Goal: Information Seeking & Learning: Check status

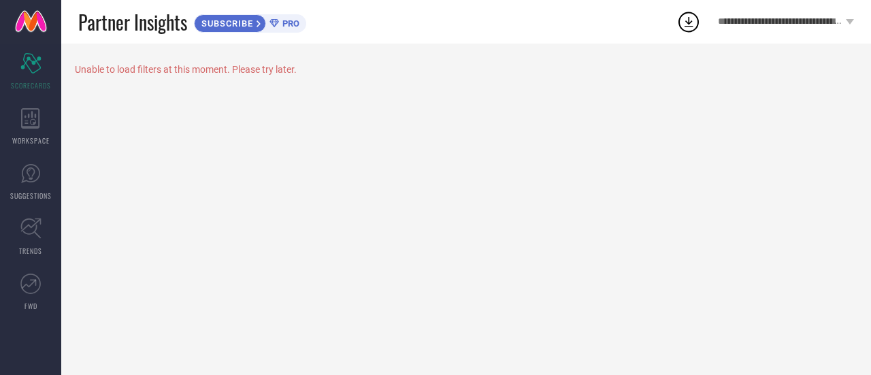
click at [268, 68] on div "Unable to load filters at this moment. Please try later." at bounding box center [466, 69] width 782 height 11
click at [50, 69] on div "Scorecard SCORECARDS" at bounding box center [30, 71] width 61 height 54
click at [31, 114] on icon at bounding box center [30, 118] width 19 height 20
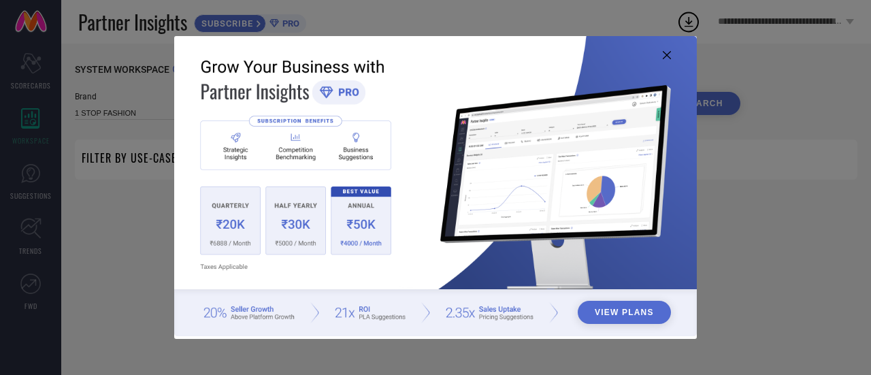
type input "1 STOP FASHION"
type input "All"
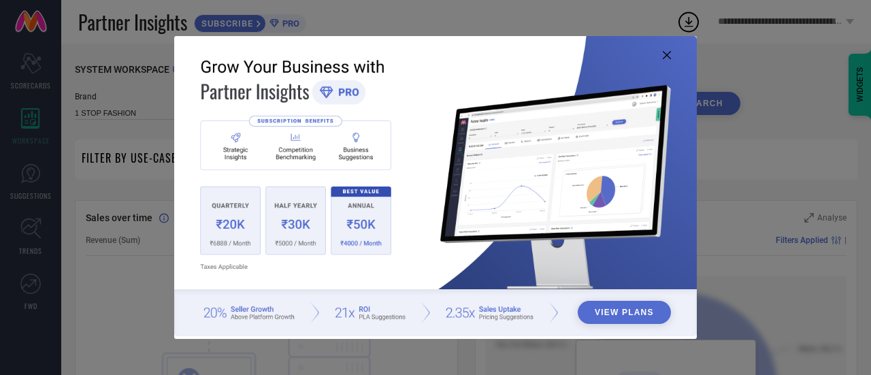
click at [670, 52] on icon at bounding box center [666, 55] width 8 height 8
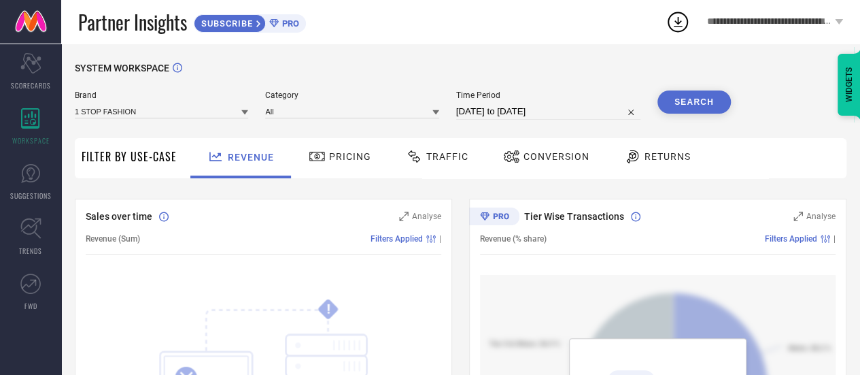
scroll to position [1, 0]
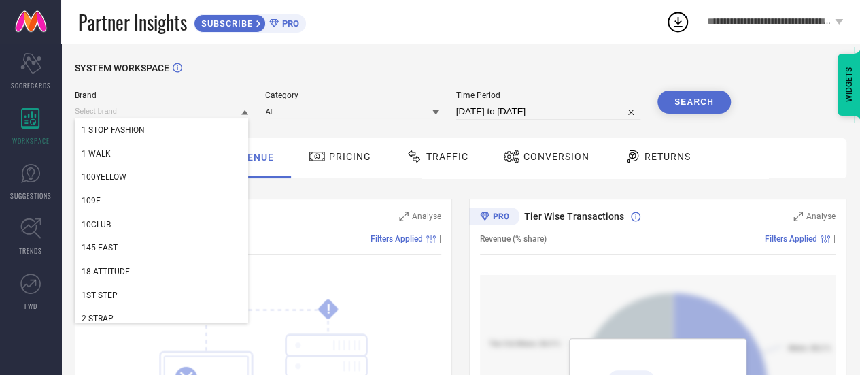
click at [241, 111] on input at bounding box center [161, 111] width 173 height 14
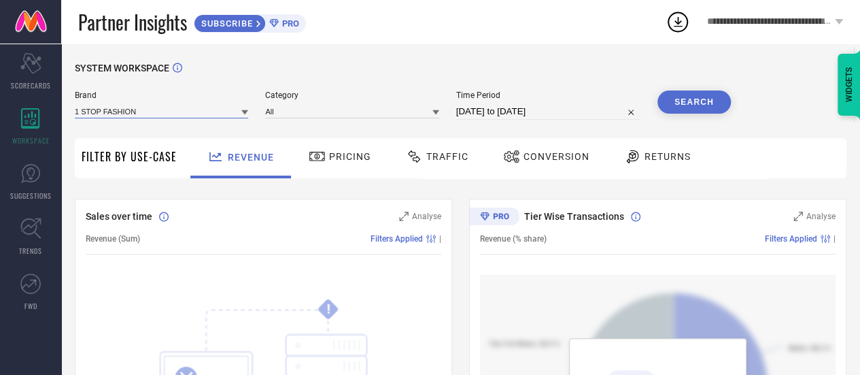
click at [241, 111] on input at bounding box center [161, 111] width 173 height 14
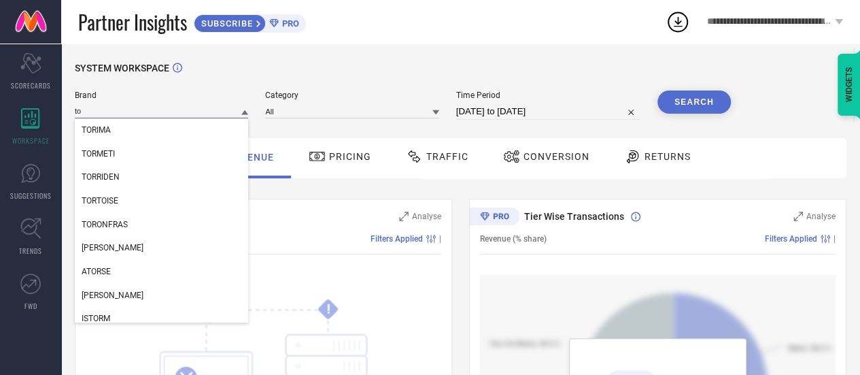
type input "t"
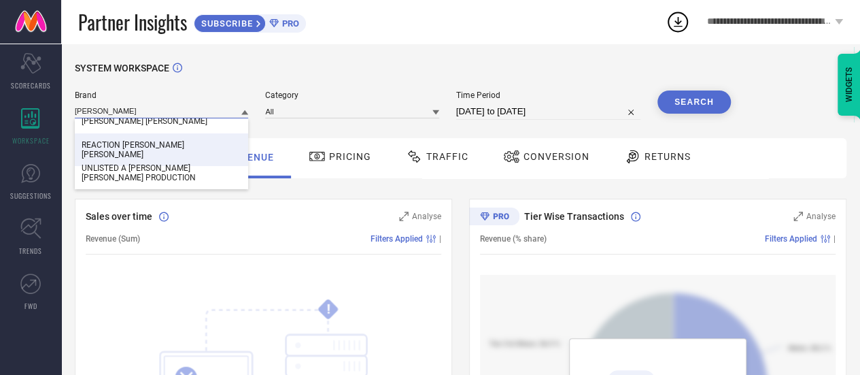
scroll to position [0, 0]
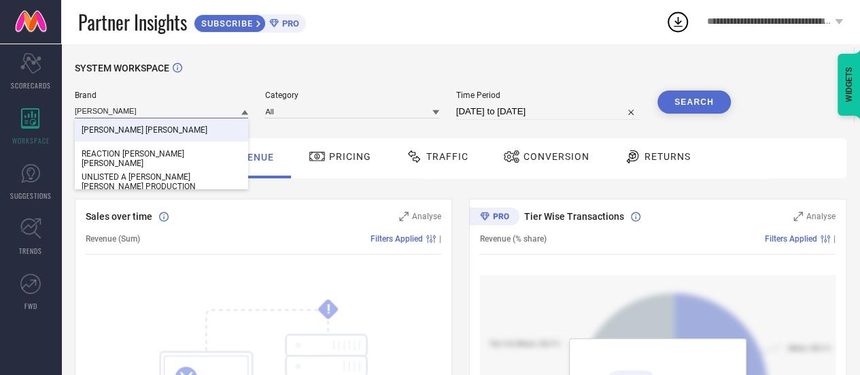
type input "[PERSON_NAME]"
click at [295, 65] on div "SYSTEM WORKSPACE" at bounding box center [461, 77] width 772 height 28
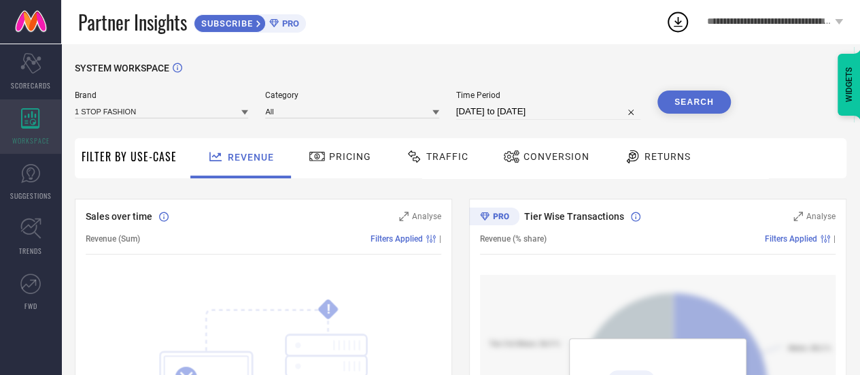
click at [37, 127] on icon at bounding box center [30, 118] width 18 height 20
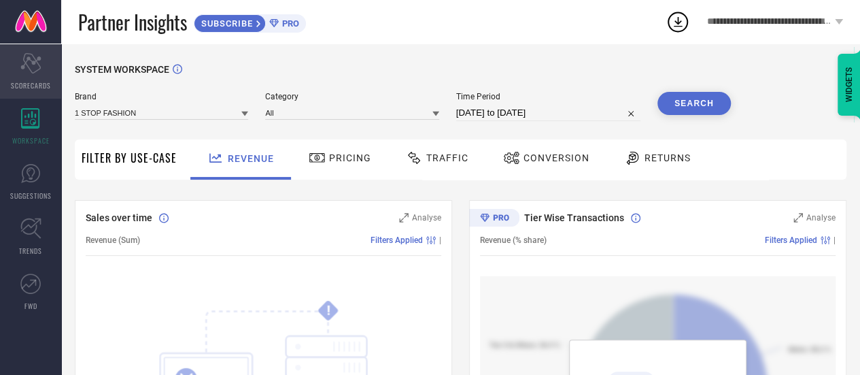
click at [41, 67] on icon "Scorecard" at bounding box center [30, 63] width 21 height 20
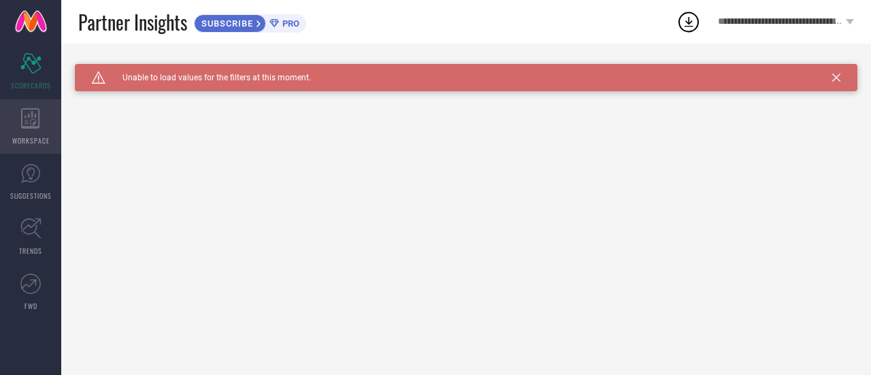
click at [33, 130] on div "WORKSPACE" at bounding box center [30, 126] width 61 height 54
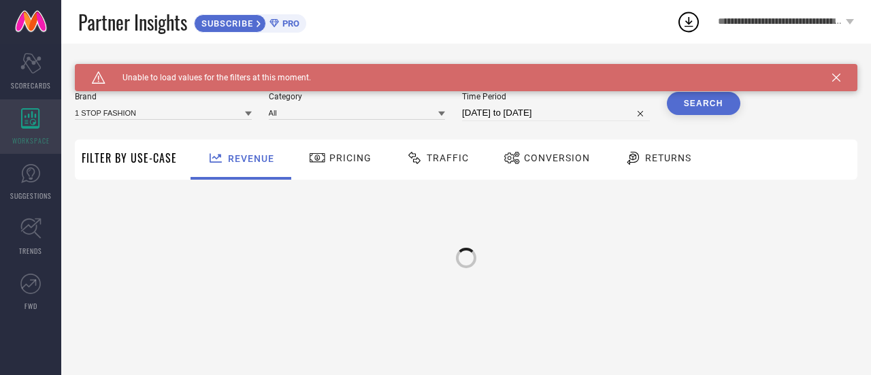
type input "1 STOP FASHION"
type input "All"
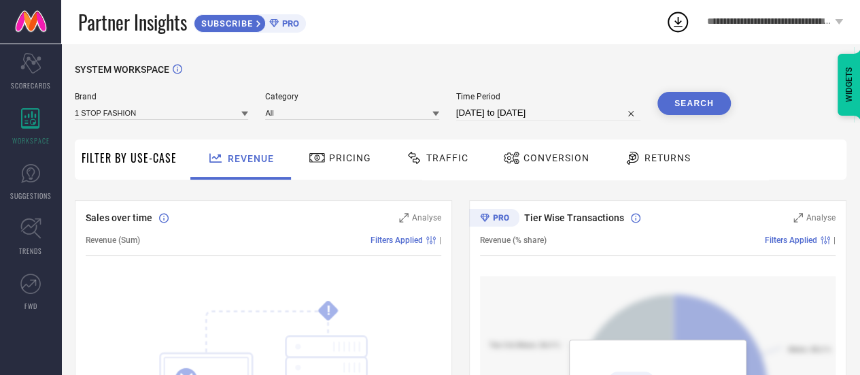
click at [241, 20] on span "SUBSCRIBE" at bounding box center [226, 23] width 62 height 10
click at [222, 24] on span "SUBSCRIBE" at bounding box center [226, 23] width 62 height 10
click at [236, 153] on span "Revenue" at bounding box center [251, 158] width 46 height 11
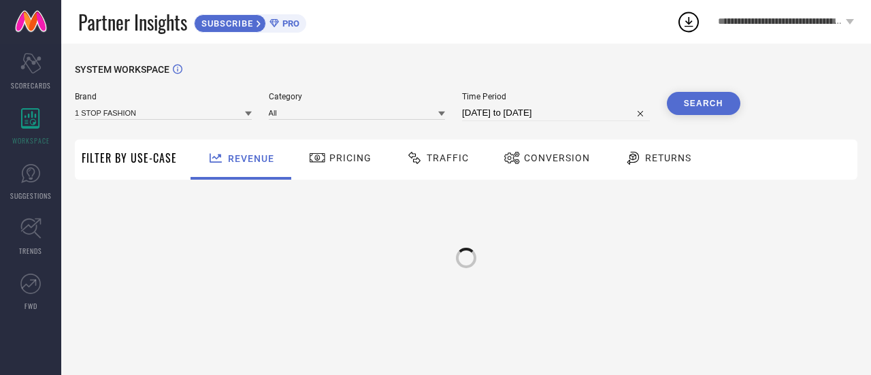
click at [250, 114] on icon at bounding box center [248, 113] width 7 height 7
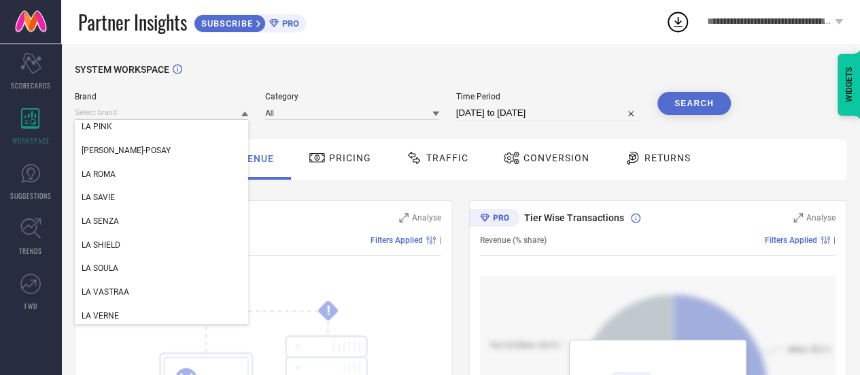
scroll to position [111643, 0]
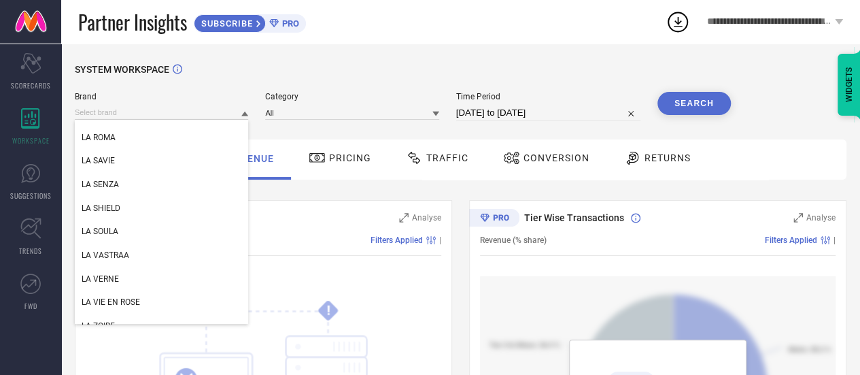
click at [787, 14] on div "**********" at bounding box center [775, 22] width 170 height 44
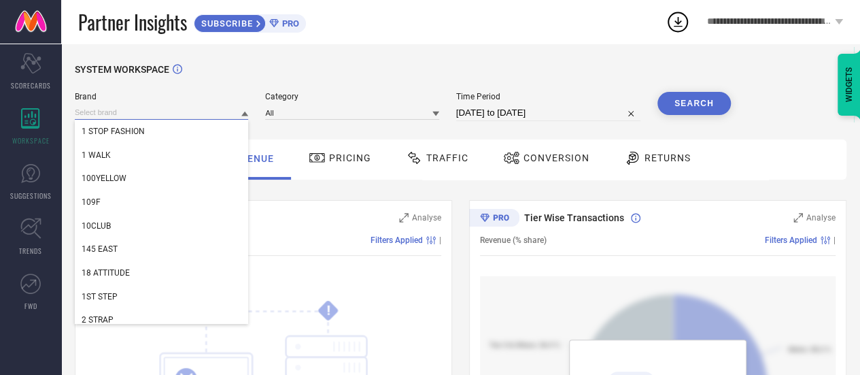
click at [145, 120] on div "1 STOP FASHION 1 WALK 100YELLOW 109F 10CLUB 145 EAST 18 ATTITUDE 1ST STEP 2 STR…" at bounding box center [161, 112] width 173 height 14
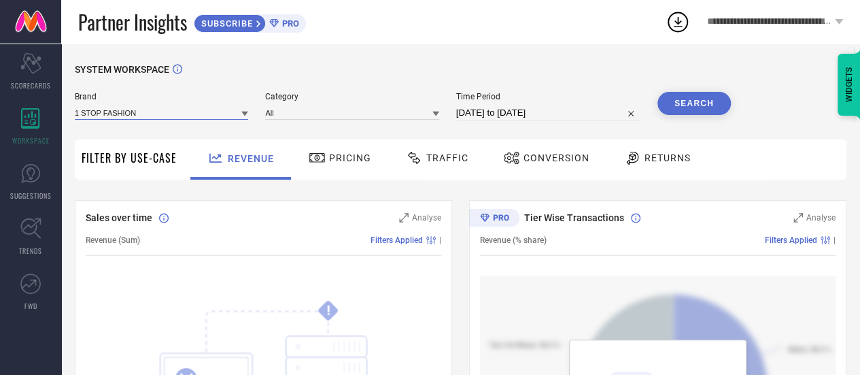
click at [148, 116] on input at bounding box center [161, 112] width 173 height 14
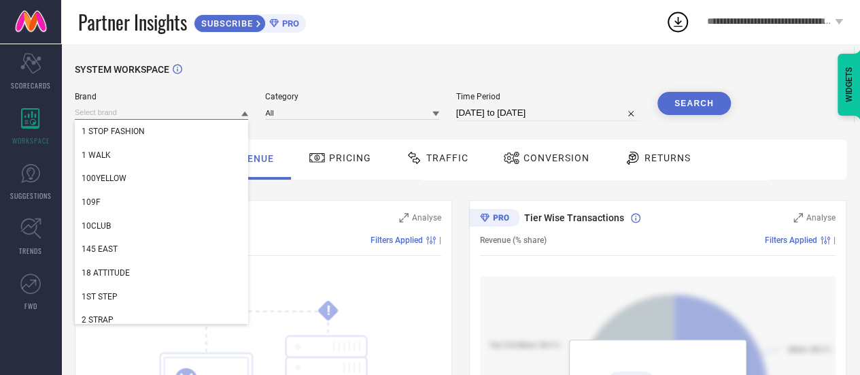
click at [148, 116] on input at bounding box center [161, 112] width 173 height 14
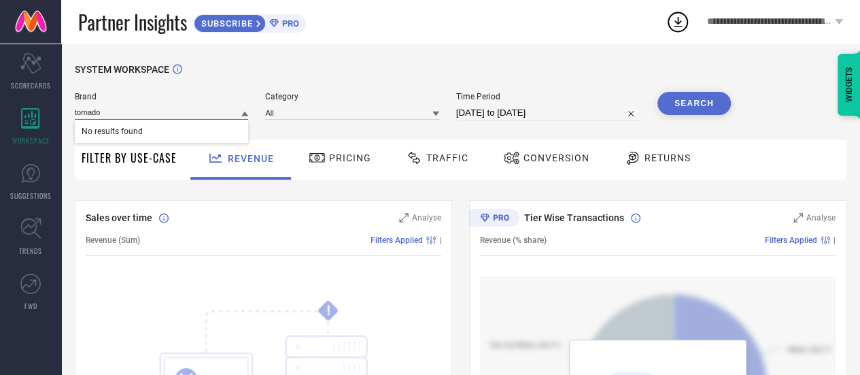
type input "tornado"
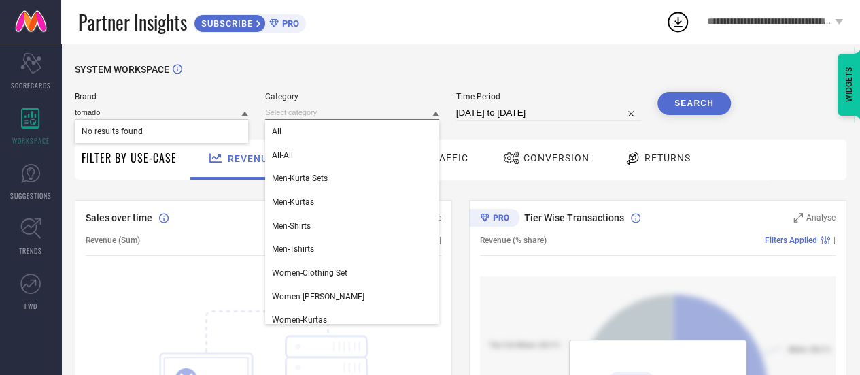
click at [352, 112] on input at bounding box center [351, 112] width 173 height 14
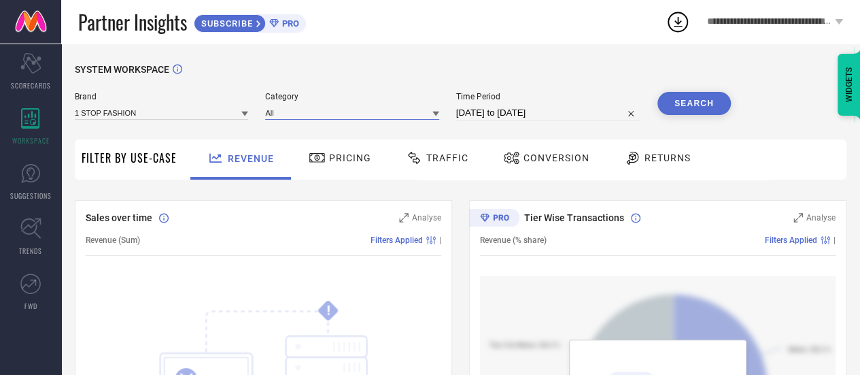
click at [352, 112] on input at bounding box center [351, 112] width 173 height 14
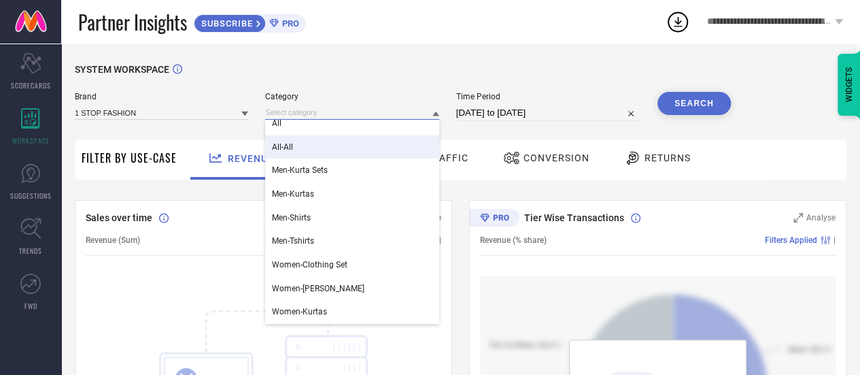
scroll to position [0, 0]
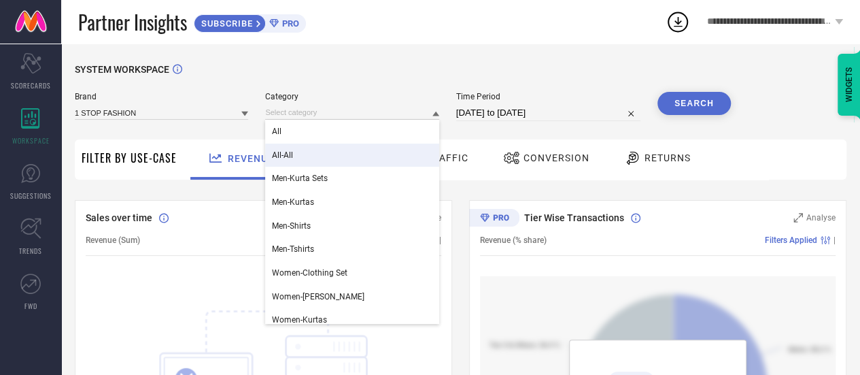
click at [348, 156] on div "All-All" at bounding box center [351, 155] width 173 height 23
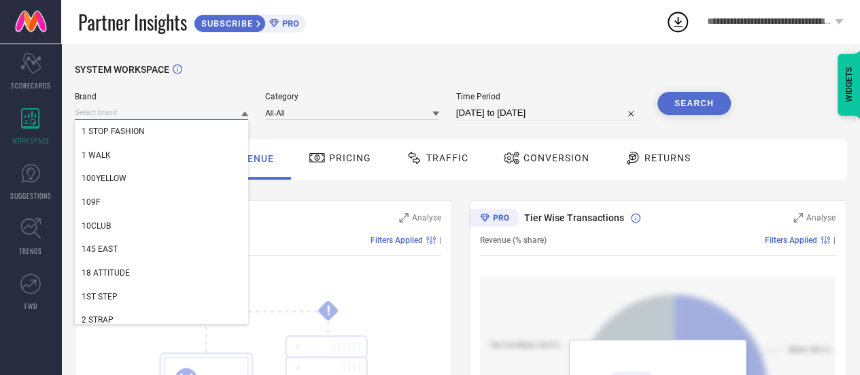
click at [210, 119] on input at bounding box center [161, 112] width 173 height 14
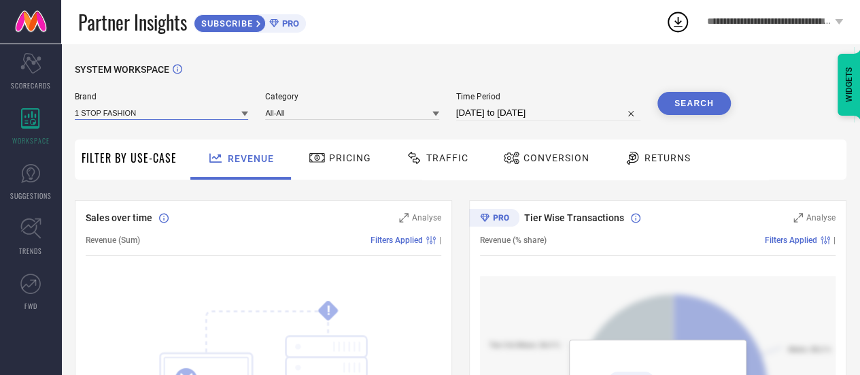
click at [210, 119] on input at bounding box center [161, 112] width 173 height 14
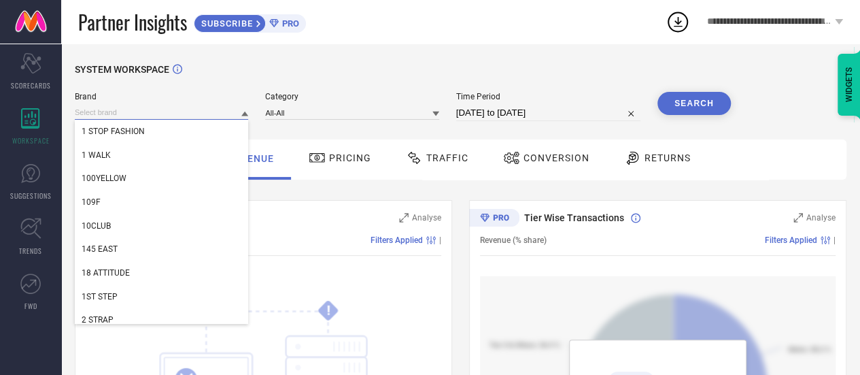
click at [210, 119] on input at bounding box center [161, 112] width 173 height 14
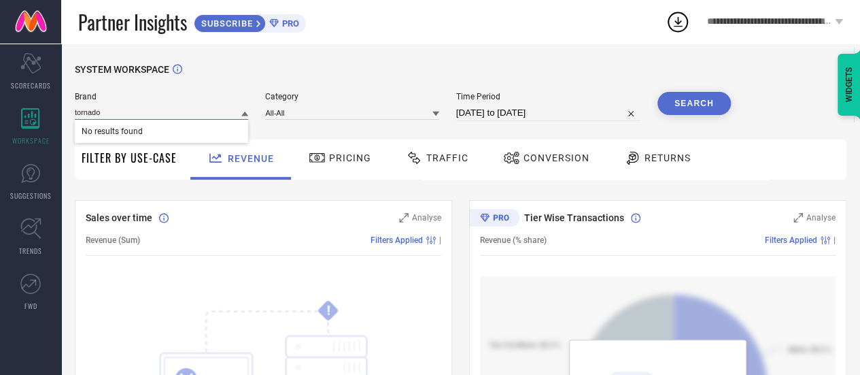
type input "tornado"
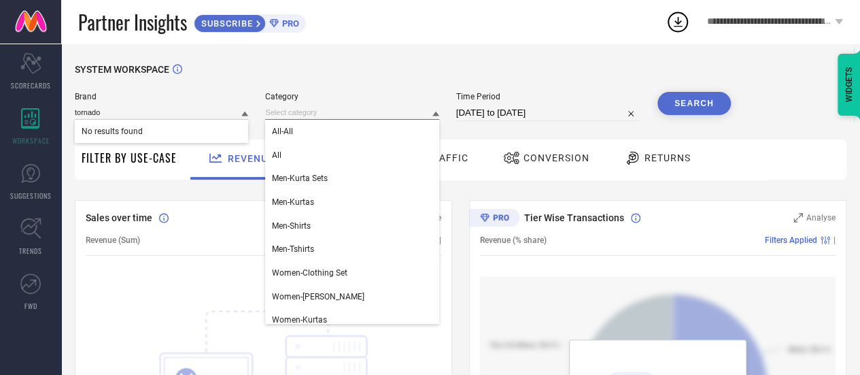
click at [310, 116] on input at bounding box center [351, 112] width 173 height 14
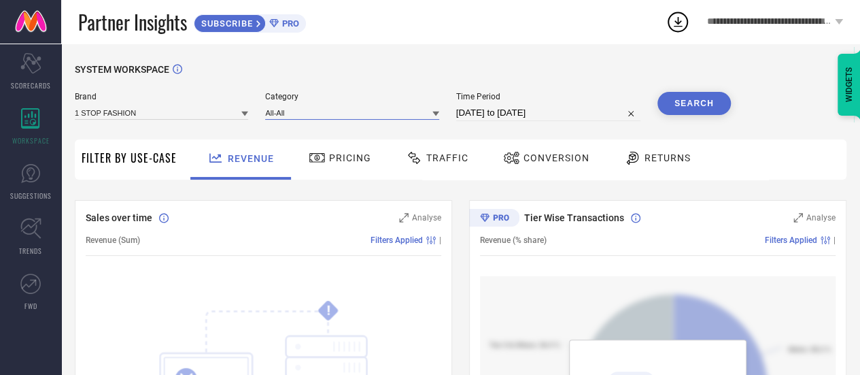
click at [310, 116] on input at bounding box center [351, 112] width 173 height 14
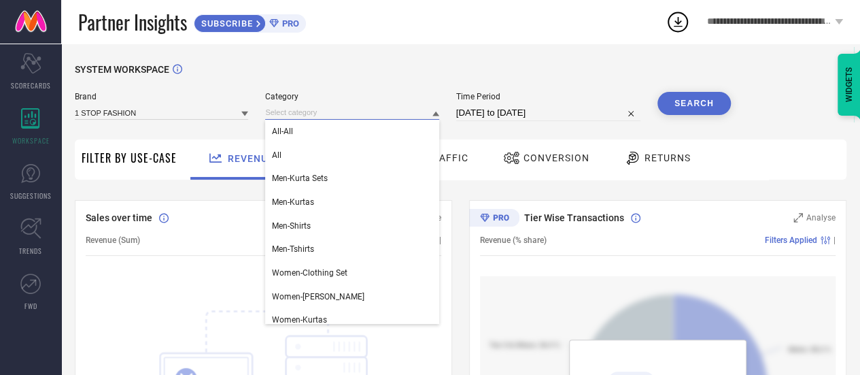
click at [310, 116] on input at bounding box center [351, 112] width 173 height 14
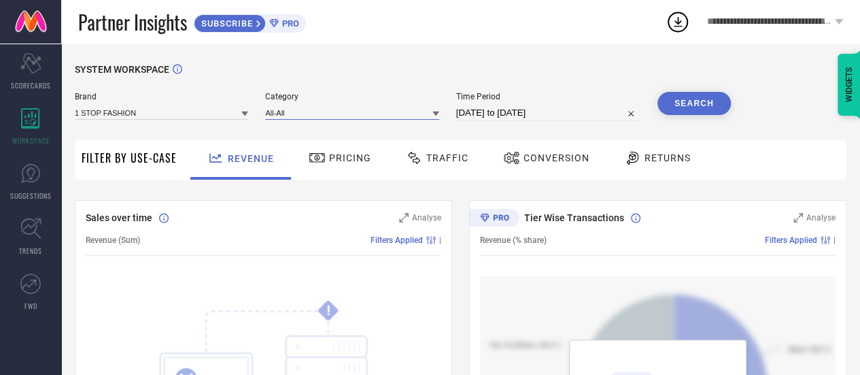
click at [310, 116] on input at bounding box center [351, 112] width 173 height 14
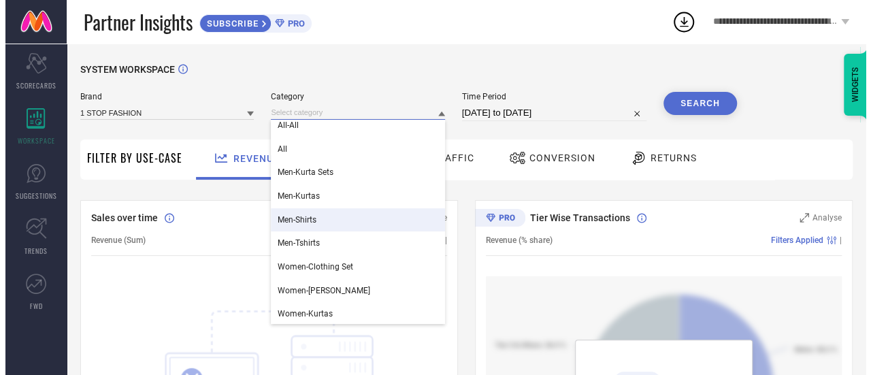
scroll to position [8, 0]
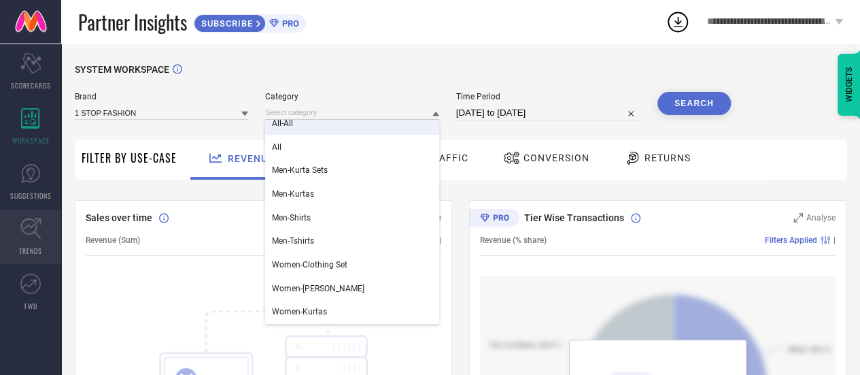
click at [31, 226] on icon at bounding box center [30, 228] width 21 height 21
